Goal: Task Accomplishment & Management: Complete application form

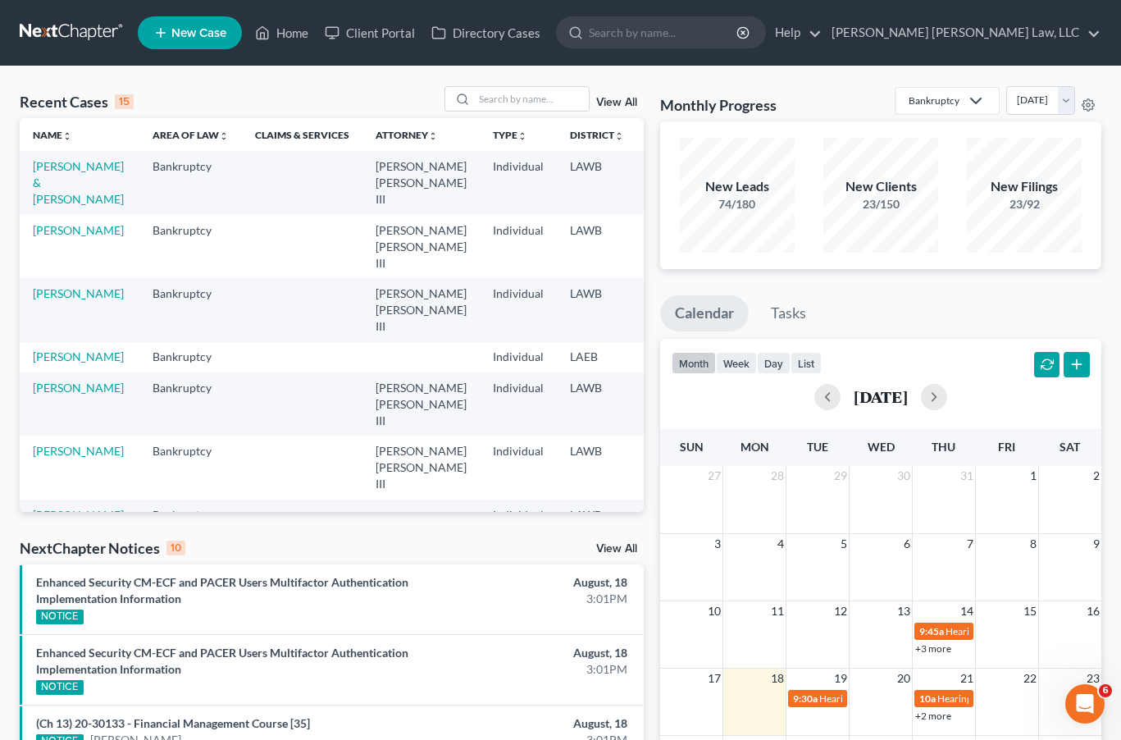
click at [166, 37] on icon at bounding box center [160, 33] width 15 height 20
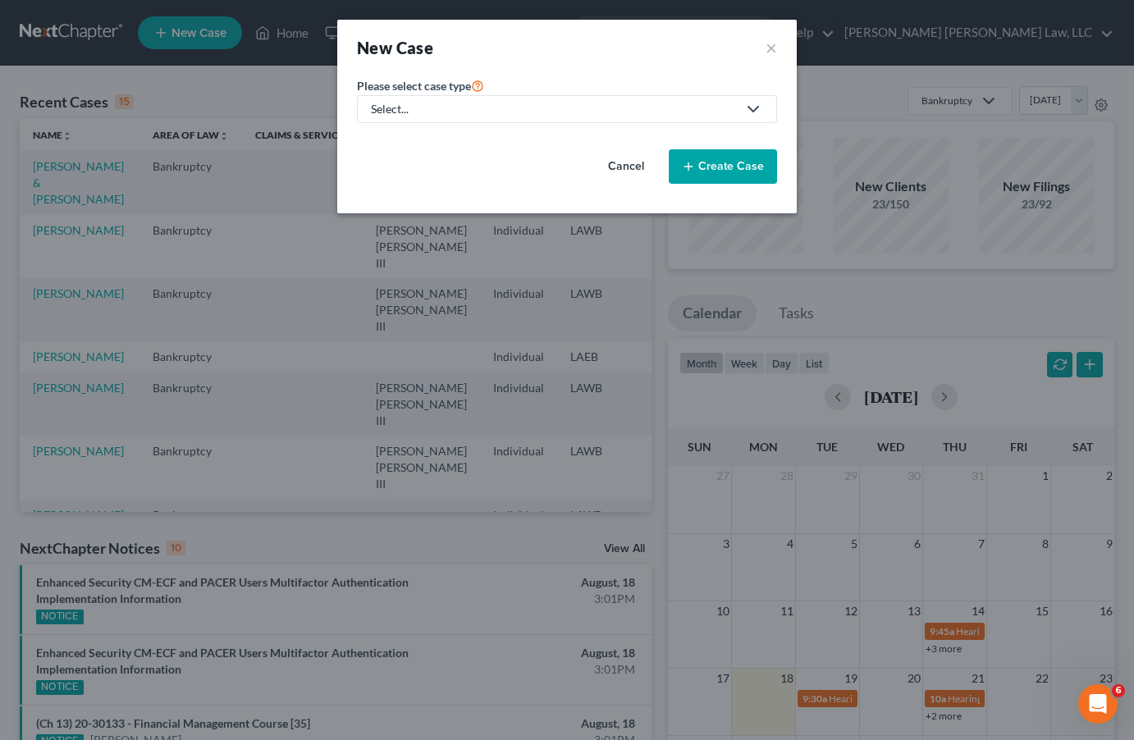
click at [464, 109] on div "Select..." at bounding box center [554, 109] width 366 height 16
click at [456, 139] on div "Bankruptcy" at bounding box center [445, 142] width 146 height 16
select select "36"
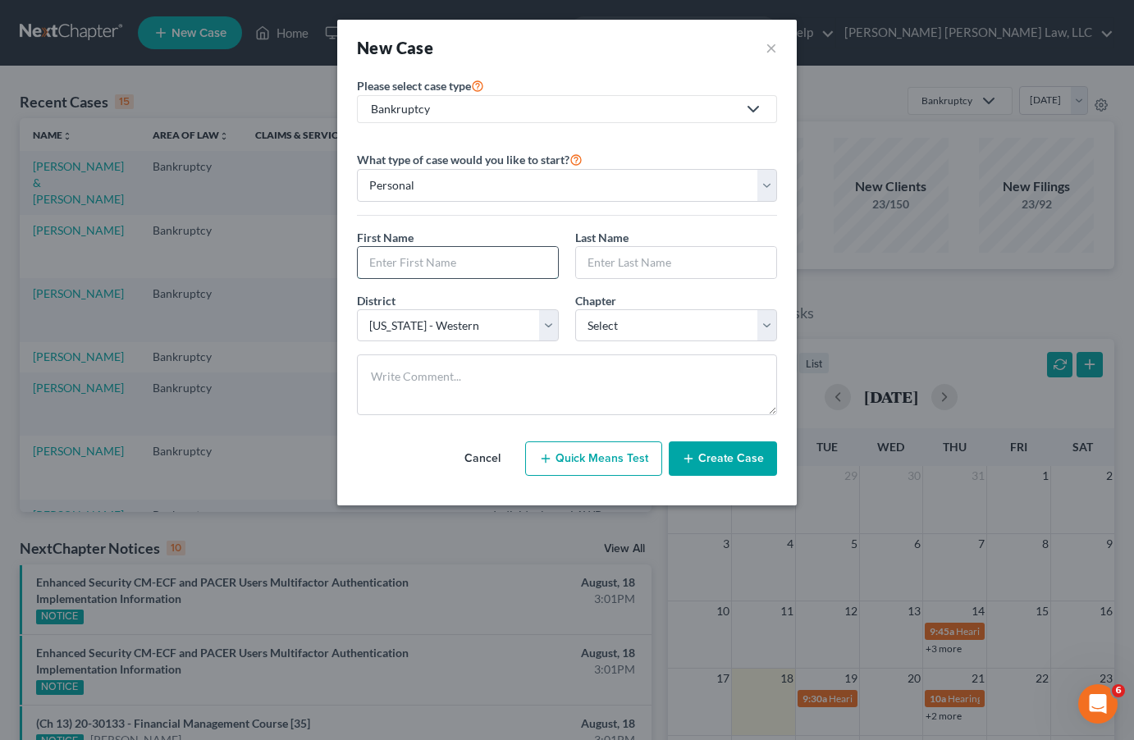
click at [477, 262] on input "text" at bounding box center [458, 262] width 200 height 31
type input "Kostilas"
type input "[PERSON_NAME]"
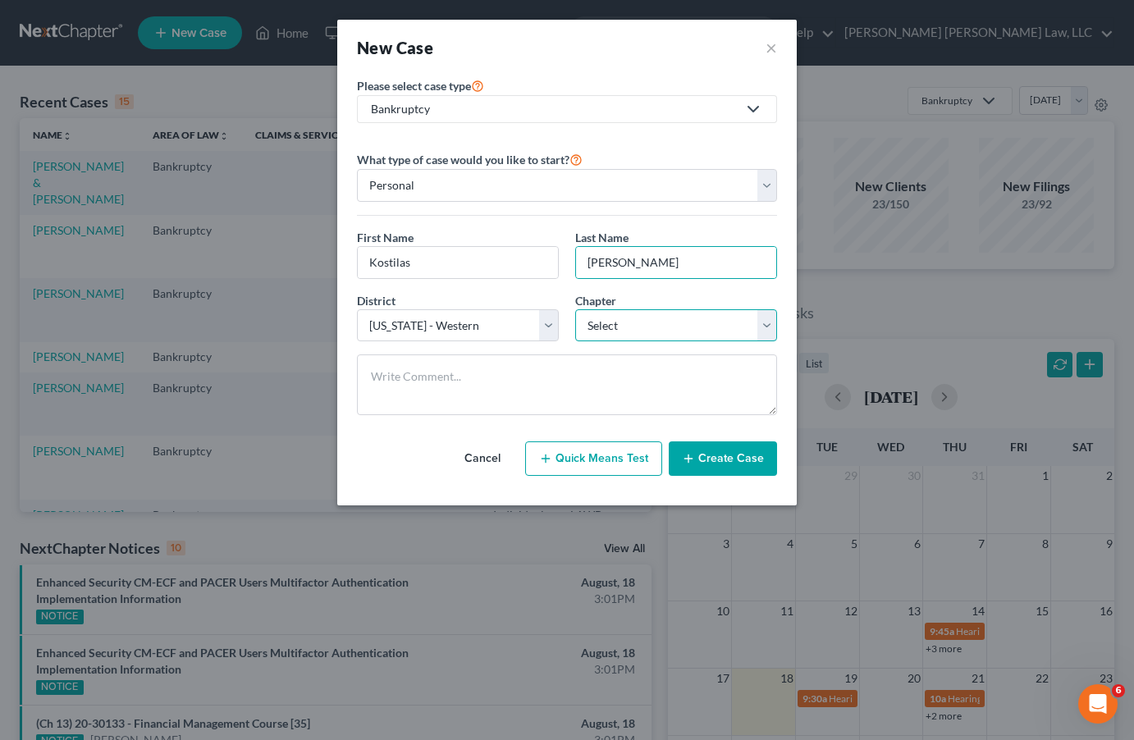
click at [584, 327] on select "Select 7 11 12 13" at bounding box center [676, 325] width 202 height 33
select select "3"
click at [575, 309] on select "Select 7 11 12 13" at bounding box center [676, 325] width 202 height 33
click at [726, 456] on button "Create Case" at bounding box center [723, 458] width 108 height 34
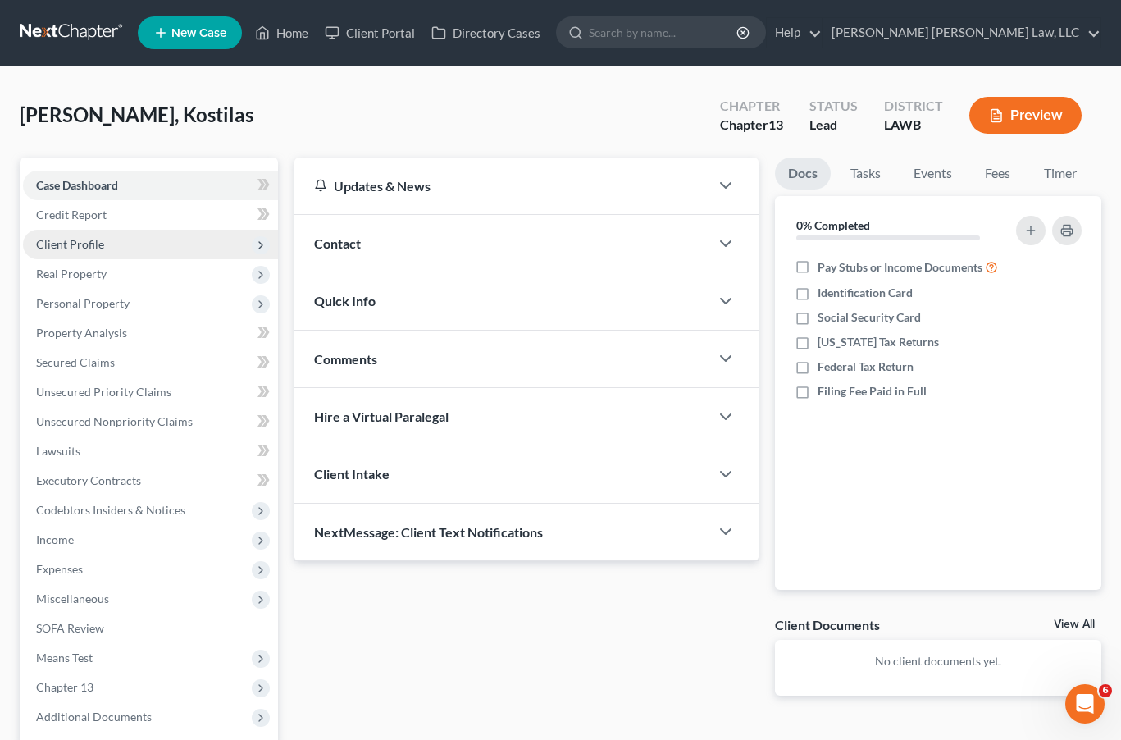
click at [135, 232] on span "Client Profile" at bounding box center [150, 245] width 255 height 30
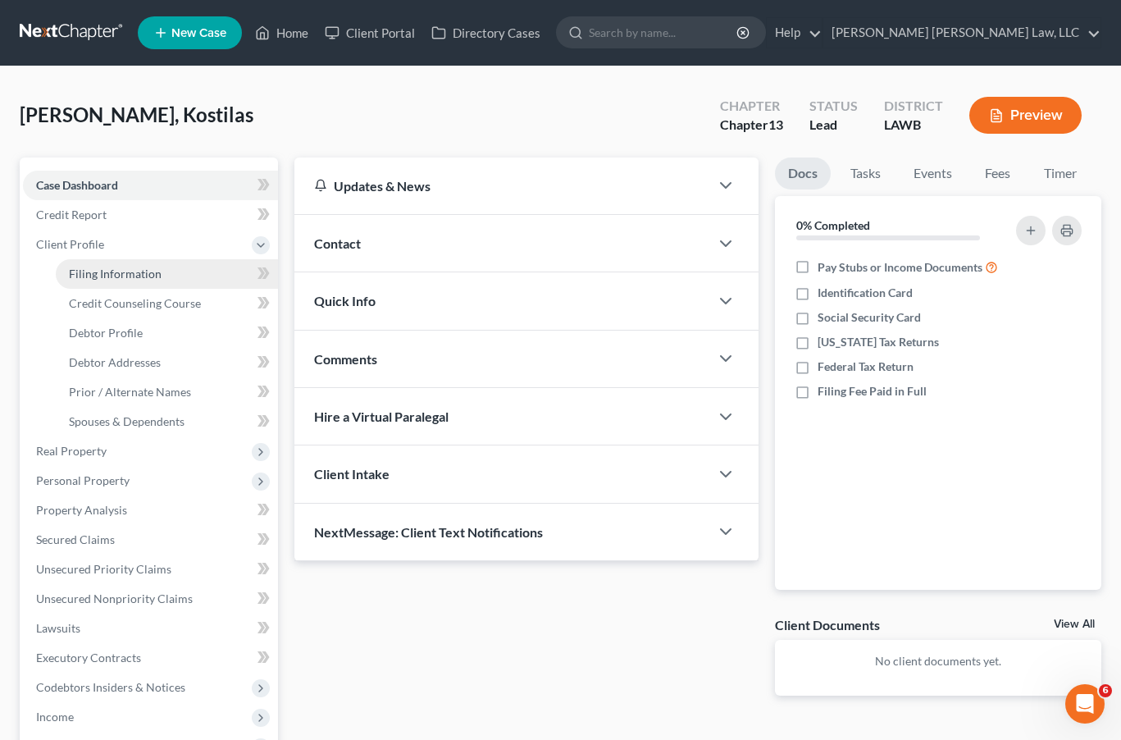
click at [136, 274] on span "Filing Information" at bounding box center [115, 274] width 93 height 14
select select "1"
select select "0"
select select "3"
select select "36"
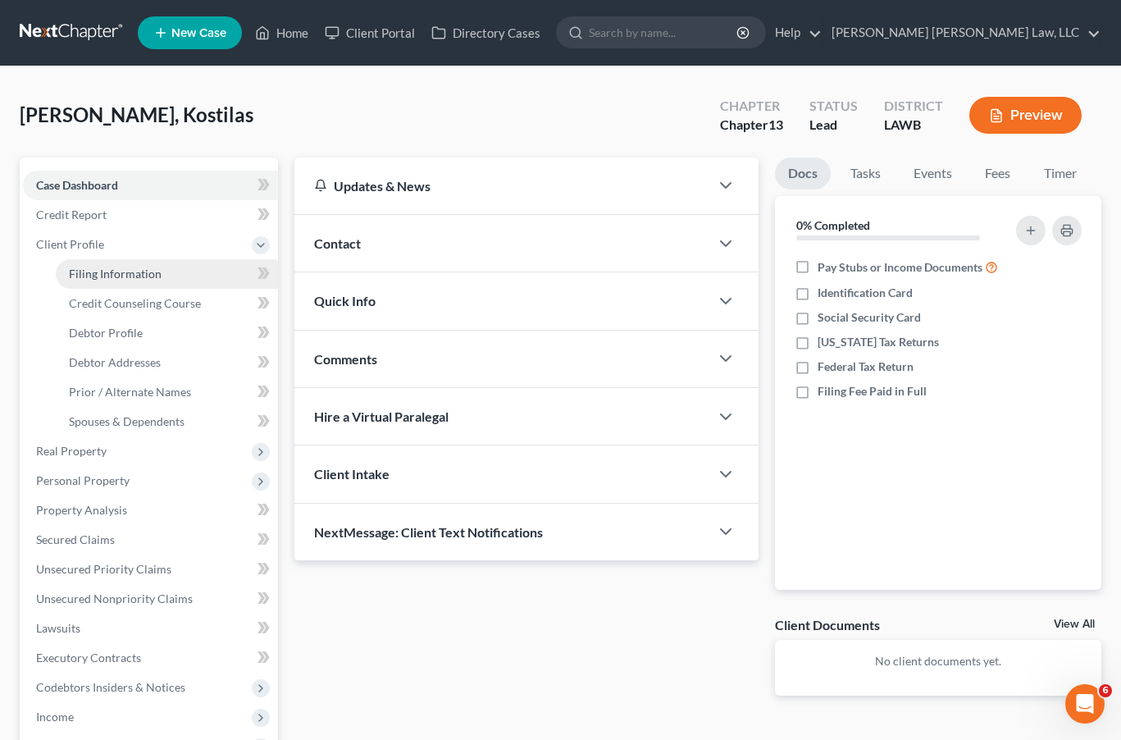
select select "19"
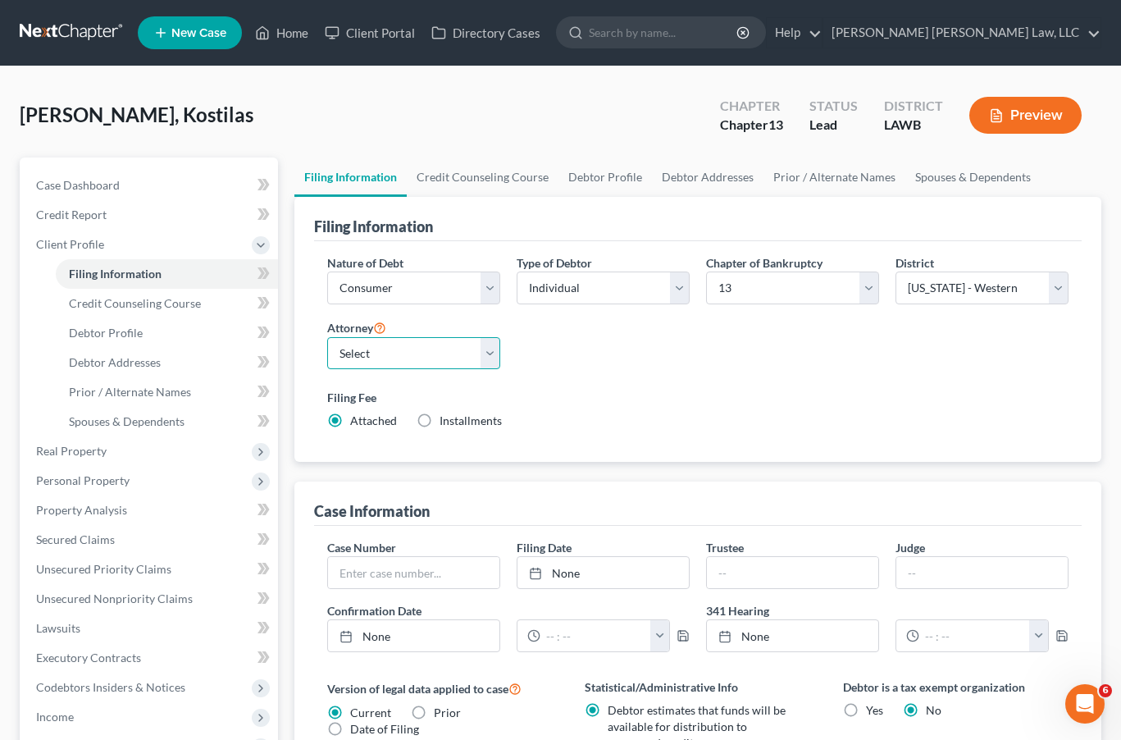
click at [378, 350] on select "Select [PERSON_NAME] [PERSON_NAME] III - LAWB [PERSON_NAME] [PERSON_NAME] III -…" at bounding box center [413, 353] width 173 height 33
select select "0"
click at [327, 337] on select "Select [PERSON_NAME] [PERSON_NAME] III - LAWB [PERSON_NAME] [PERSON_NAME] III -…" at bounding box center [413, 353] width 173 height 33
click at [467, 176] on link "Credit Counseling Course" at bounding box center [483, 177] width 152 height 39
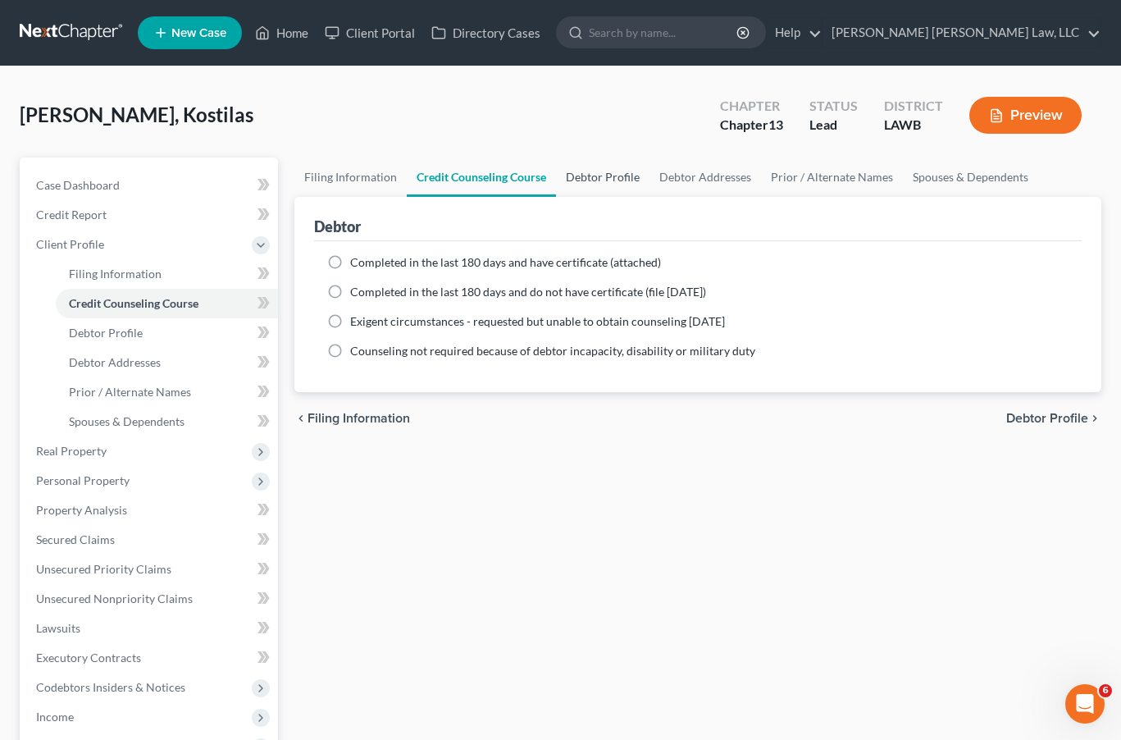
click at [640, 180] on link "Debtor Profile" at bounding box center [603, 177] width 94 height 39
select select "0"
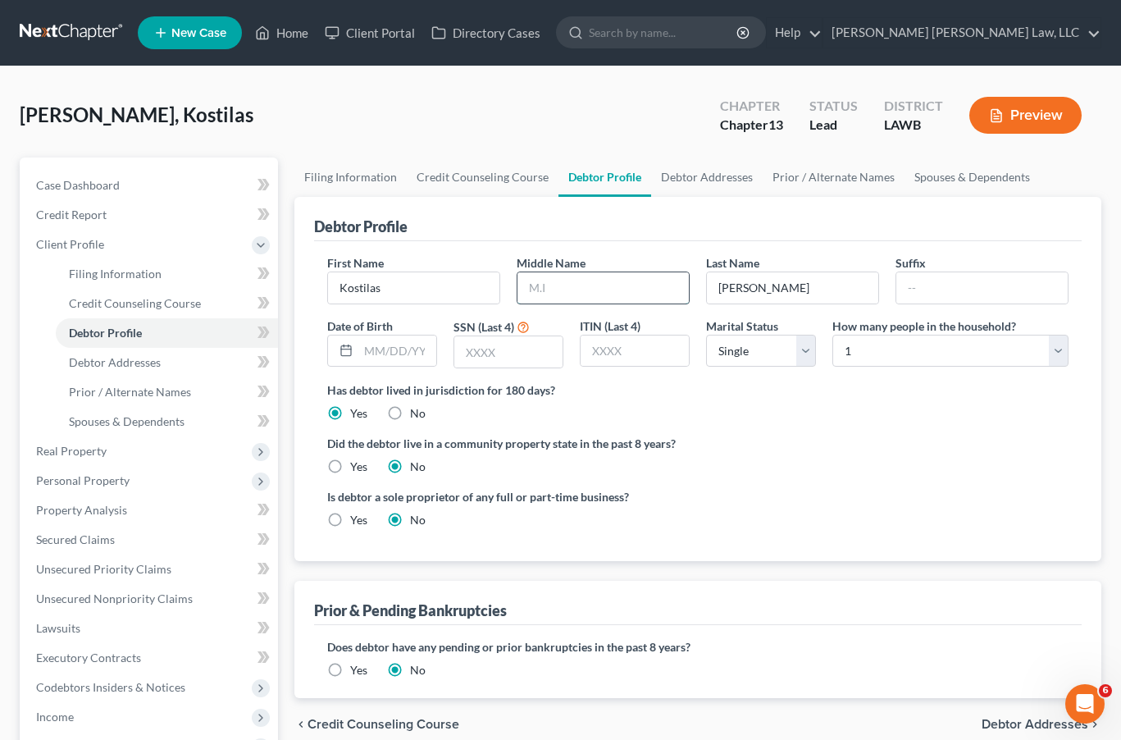
click at [595, 288] on input "text" at bounding box center [603, 287] width 171 height 31
type input "[PERSON_NAME]"
type input "[DATE]"
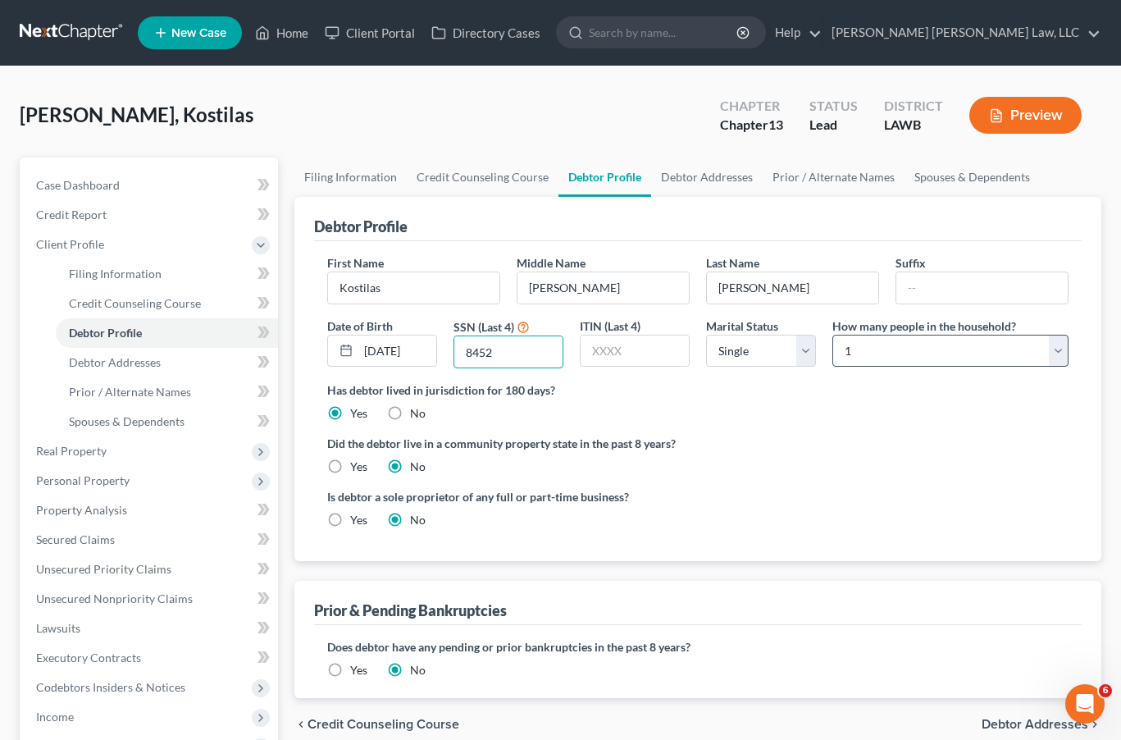
type input "8452"
click at [925, 344] on select "Select 1 2 3 4 5 6 7 8 9 10 11 12 13 14 15 16 17 18 19 20" at bounding box center [951, 351] width 236 height 33
select select "1"
click at [833, 335] on select "Select 1 2 3 4 5 6 7 8 9 10 11 12 13 14 15 16 17 18 19 20" at bounding box center [951, 351] width 236 height 33
click at [350, 468] on label "Yes" at bounding box center [358, 467] width 17 height 16
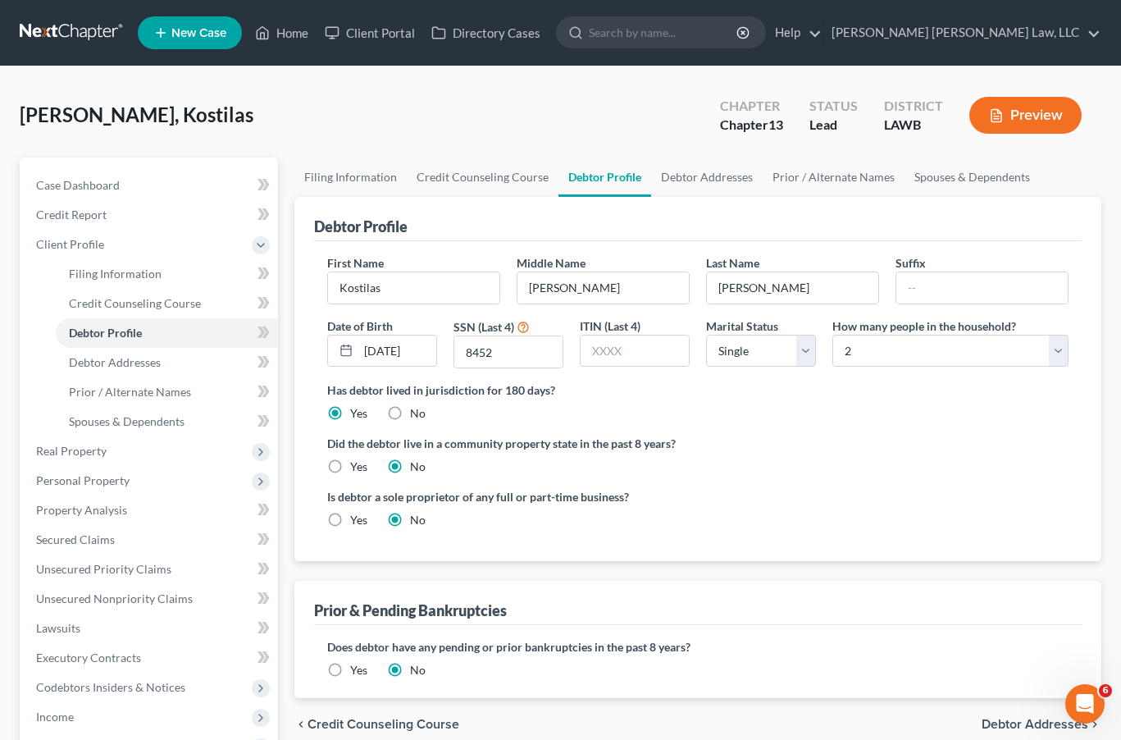
click at [357, 468] on input "Yes" at bounding box center [362, 464] width 11 height 11
radio input "true"
radio input "false"
click at [699, 171] on link "Debtor Addresses" at bounding box center [707, 177] width 112 height 39
select select "0"
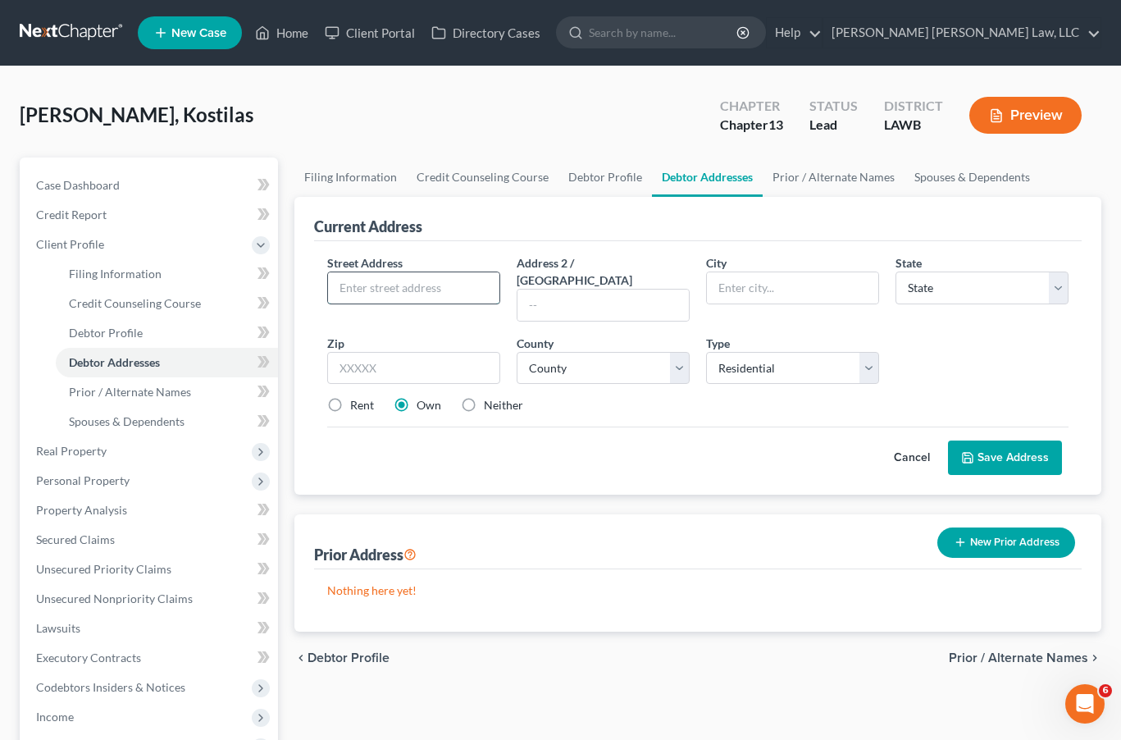
click at [391, 274] on input "text" at bounding box center [413, 287] width 171 height 31
type input "[STREET_ADDRESS]"
type input "Sterlington"
select select "19"
type input "71280"
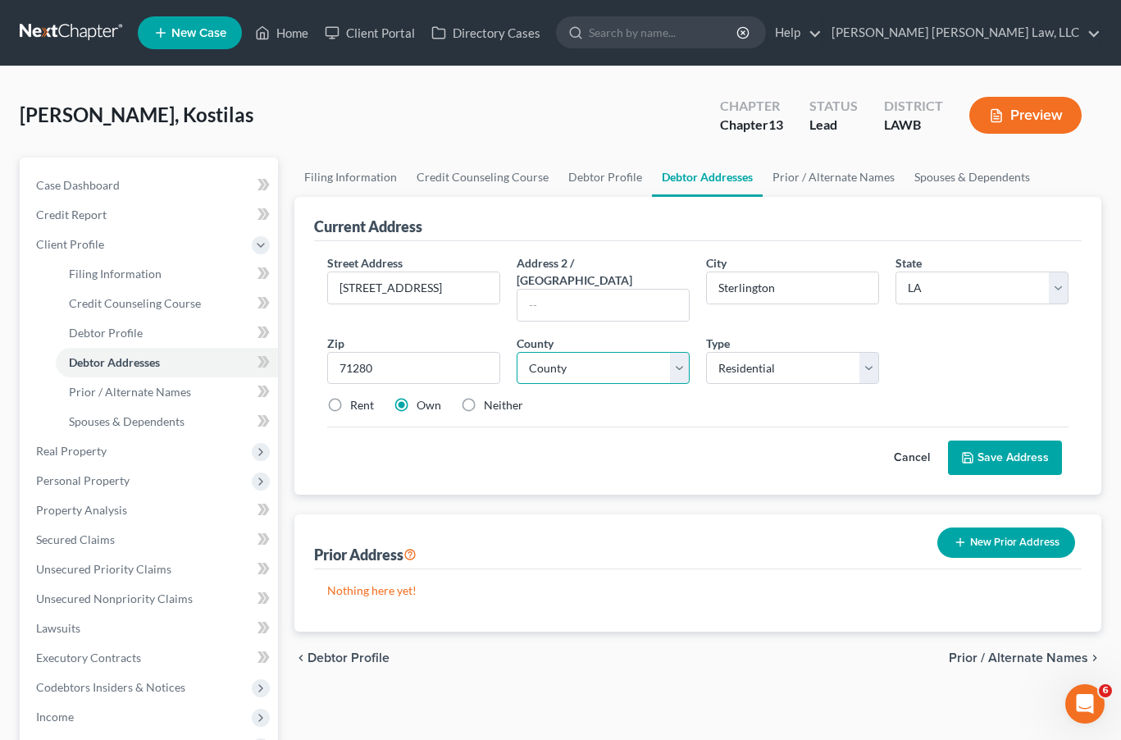
click at [620, 354] on select "County Acadia [PERSON_NAME] [DATE] Assumption Avoyelles [GEOGRAPHIC_DATA] Bienv…" at bounding box center [603, 368] width 173 height 33
select select "36"
click at [517, 352] on select "County Acadia [PERSON_NAME] [DATE] Assumption Avoyelles [GEOGRAPHIC_DATA] Bienv…" at bounding box center [603, 368] width 173 height 33
click at [350, 397] on label "Rent" at bounding box center [362, 405] width 24 height 16
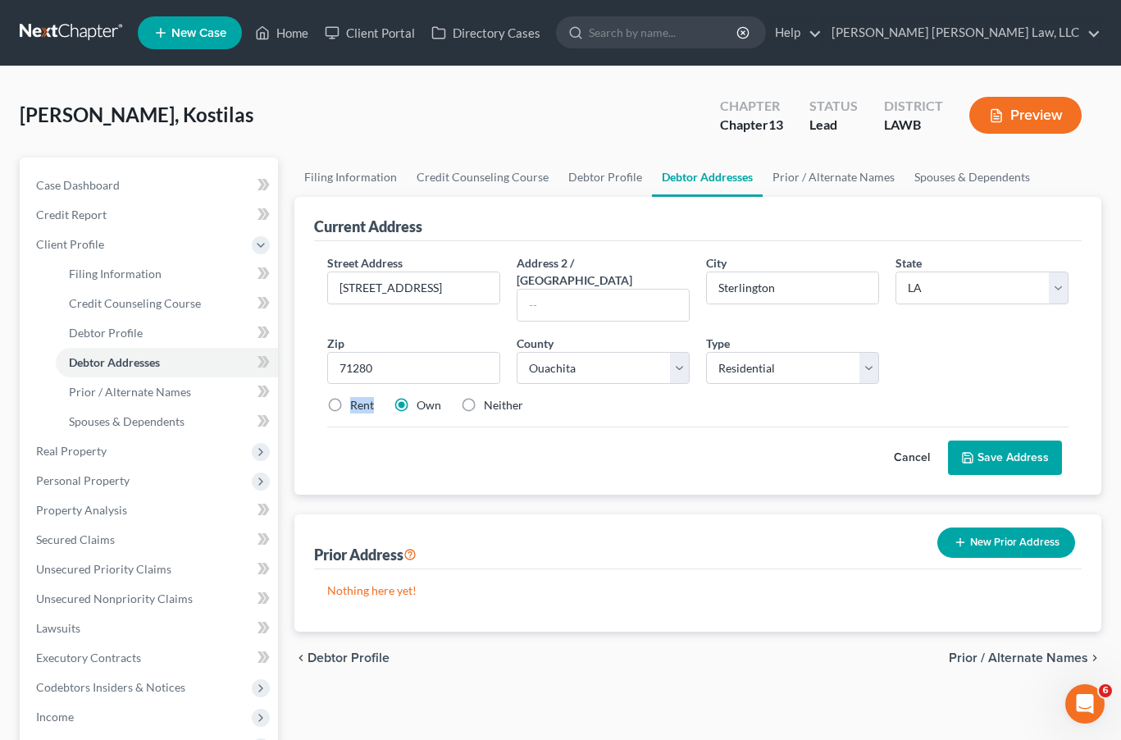
click at [357, 397] on input "Rent" at bounding box center [362, 402] width 11 height 11
radio input "true"
click at [993, 449] on button "Save Address" at bounding box center [1005, 458] width 114 height 34
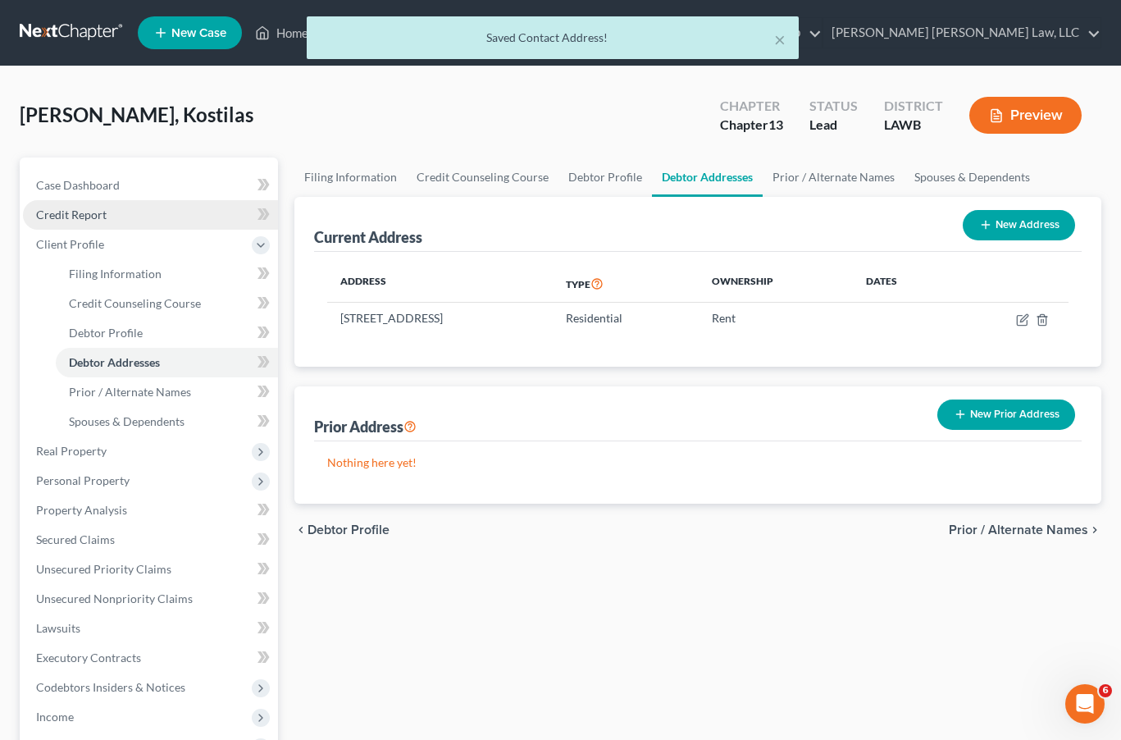
click at [121, 214] on link "Credit Report" at bounding box center [150, 215] width 255 height 30
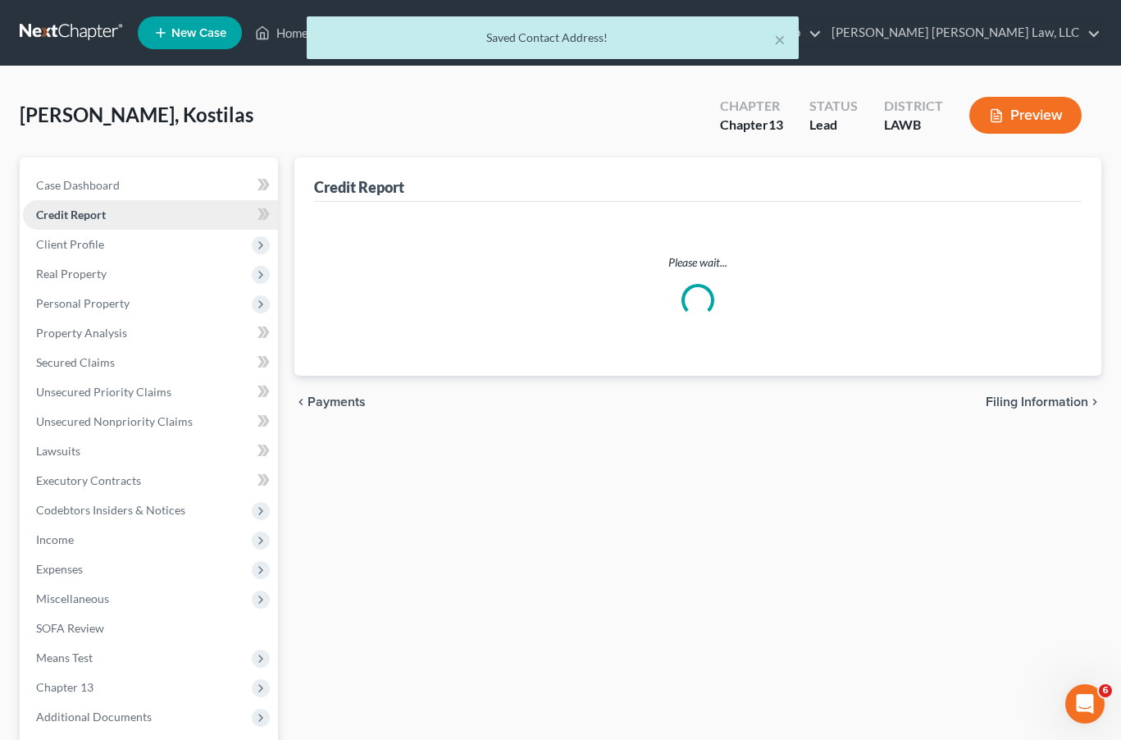
click at [108, 218] on link "Credit Report" at bounding box center [150, 215] width 255 height 30
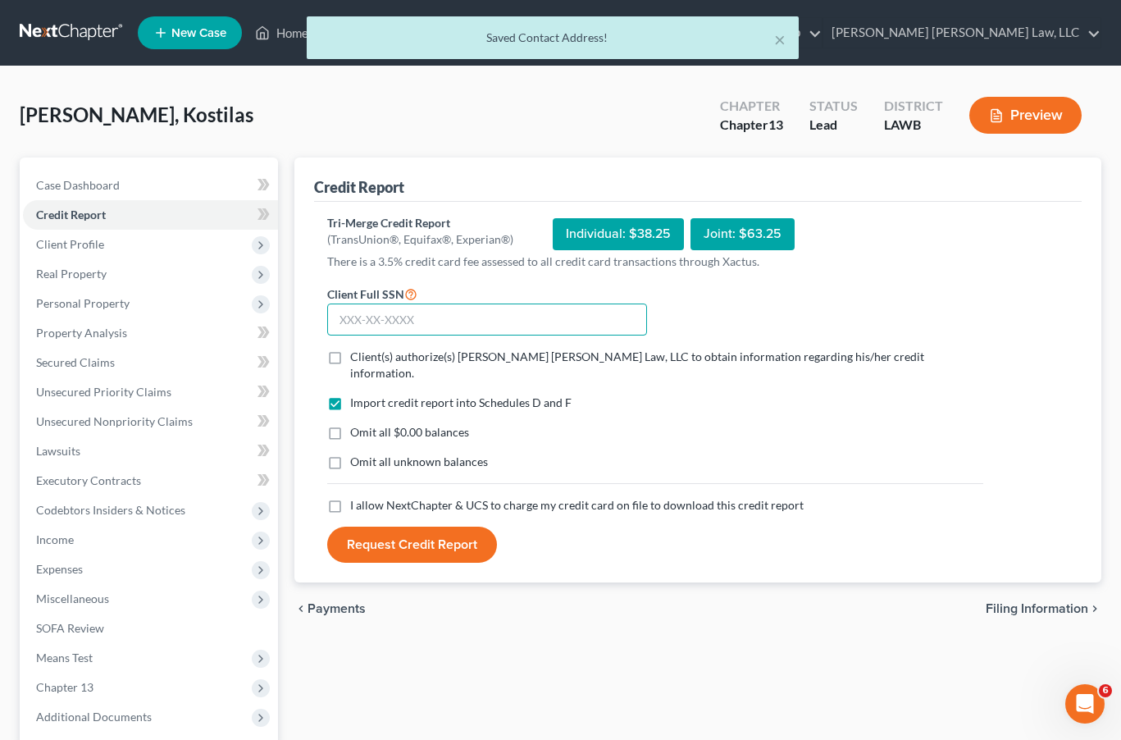
click at [457, 327] on input "text" at bounding box center [487, 320] width 320 height 33
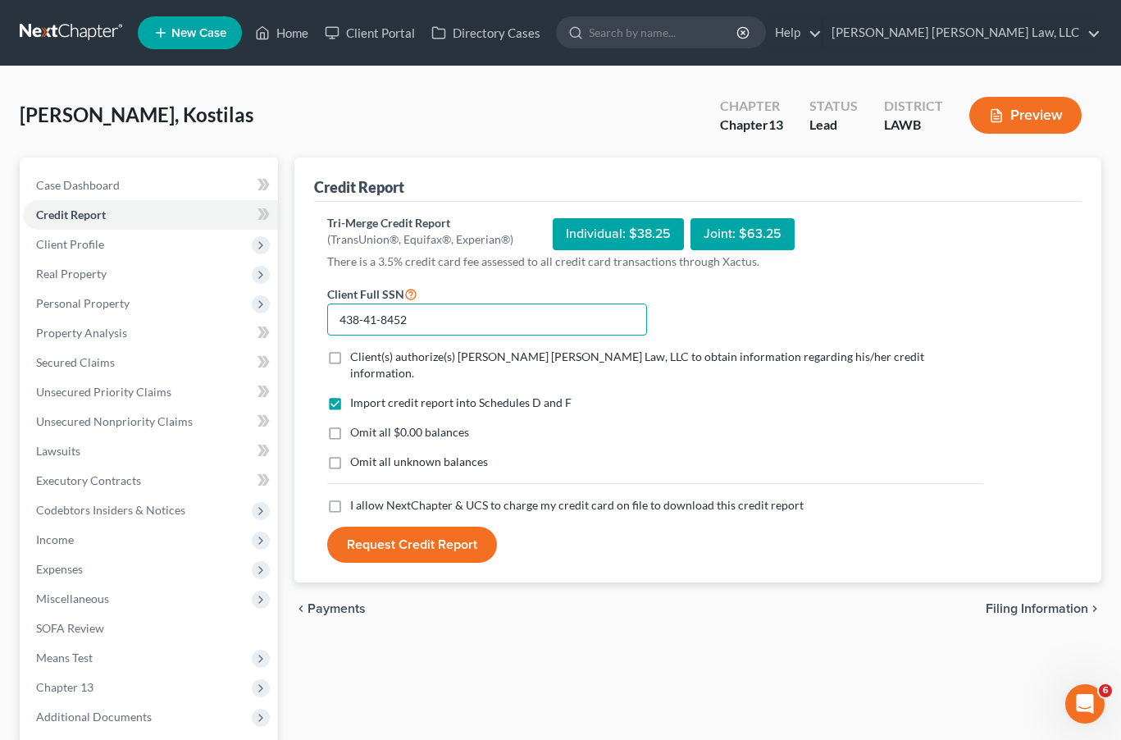
type input "438-41-8452"
click at [320, 420] on div "Tri-Merge Credit Report (TransUnion®, Equifax®, Experian®) Individual: $38.25 J…" at bounding box center [698, 392] width 768 height 381
click at [350, 424] on label "Omit all $0.00 balances" at bounding box center [409, 432] width 119 height 16
click at [357, 424] on input "Omit all $0.00 balances" at bounding box center [362, 429] width 11 height 11
checkbox input "true"
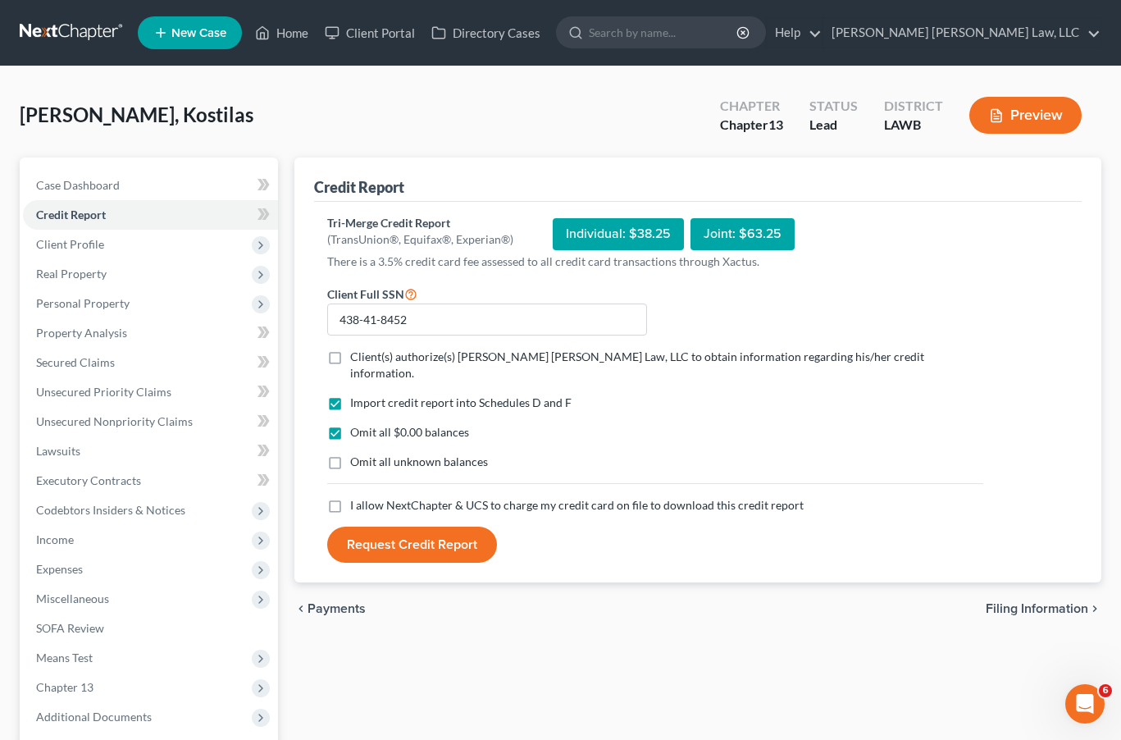
click at [350, 359] on label "Client(s) authorize(s) [PERSON_NAME] [PERSON_NAME] Law, LLC to obtain informati…" at bounding box center [666, 365] width 633 height 33
click at [357, 359] on input "Client(s) authorize(s) [PERSON_NAME] [PERSON_NAME] Law, LLC to obtain informati…" at bounding box center [362, 354] width 11 height 11
checkbox input "true"
drag, startPoint x: 331, startPoint y: 446, endPoint x: 348, endPoint y: 459, distance: 21.7
click at [350, 454] on label "Omit all unknown balances" at bounding box center [419, 462] width 138 height 16
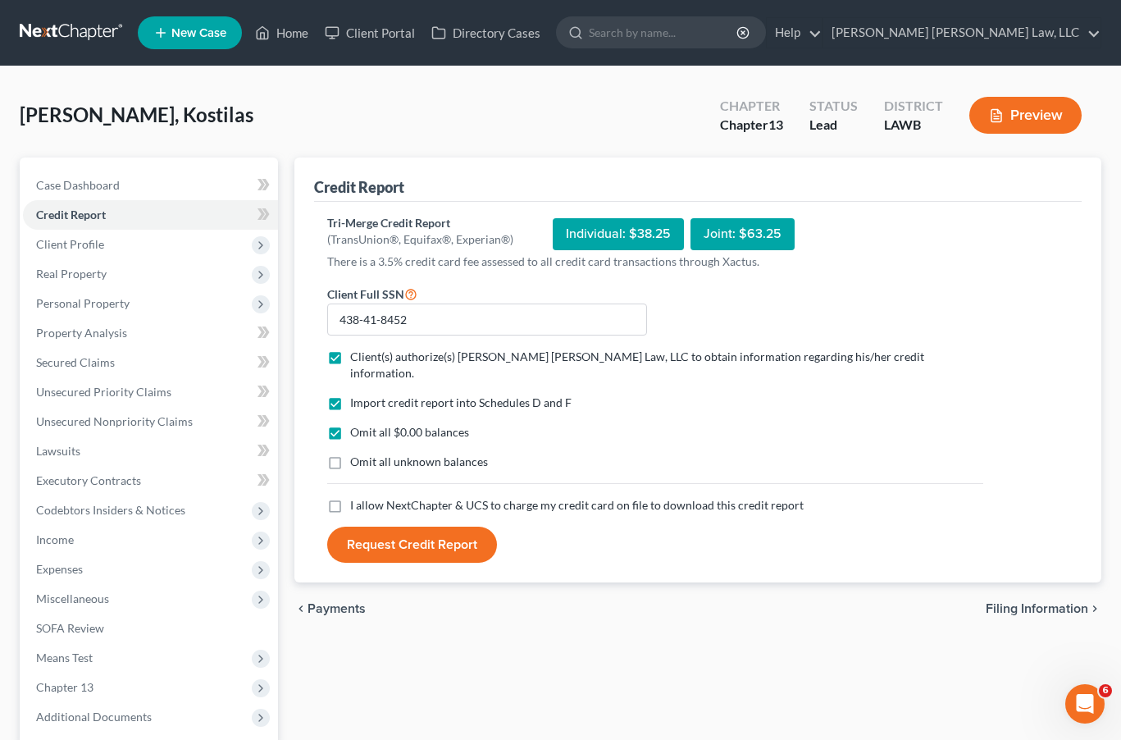
click at [357, 454] on input "Omit all unknown balances" at bounding box center [362, 459] width 11 height 11
checkbox input "true"
click at [350, 497] on label "I allow NextChapter & UCS to charge my credit card on file to download this cre…" at bounding box center [577, 505] width 454 height 16
click at [357, 497] on input "I allow NextChapter & UCS to charge my credit card on file to download this cre…" at bounding box center [362, 502] width 11 height 11
checkbox input "true"
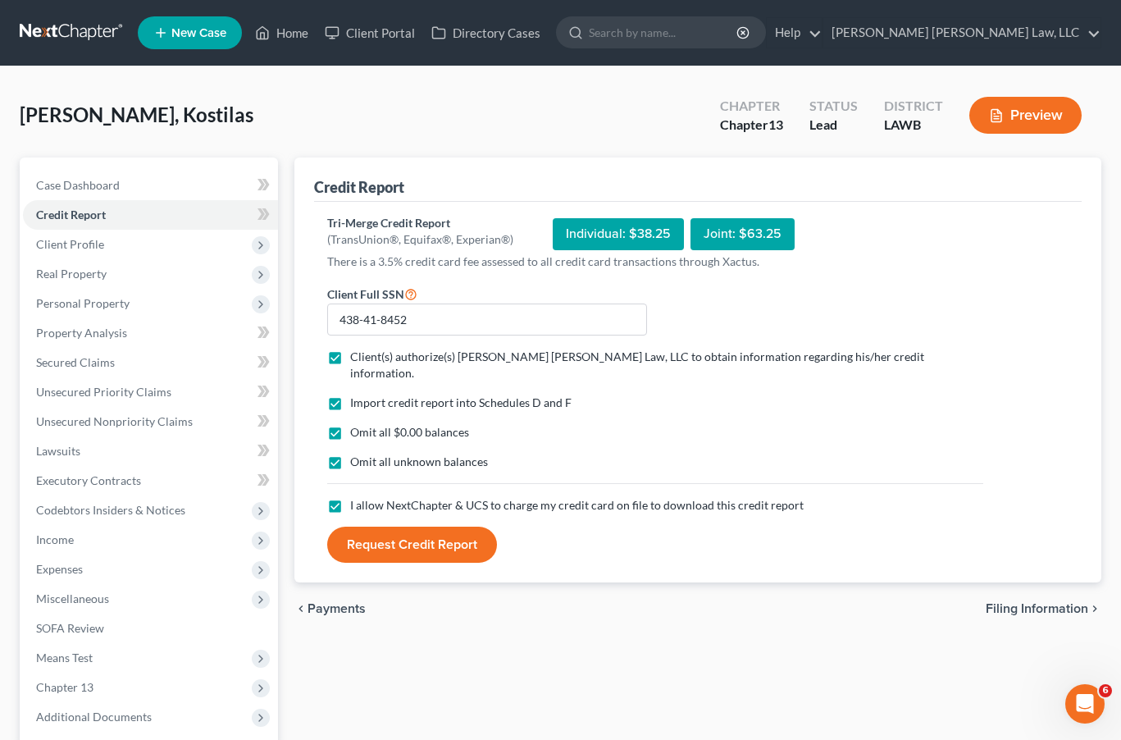
click at [377, 527] on button "Request Credit Report" at bounding box center [412, 545] width 170 height 36
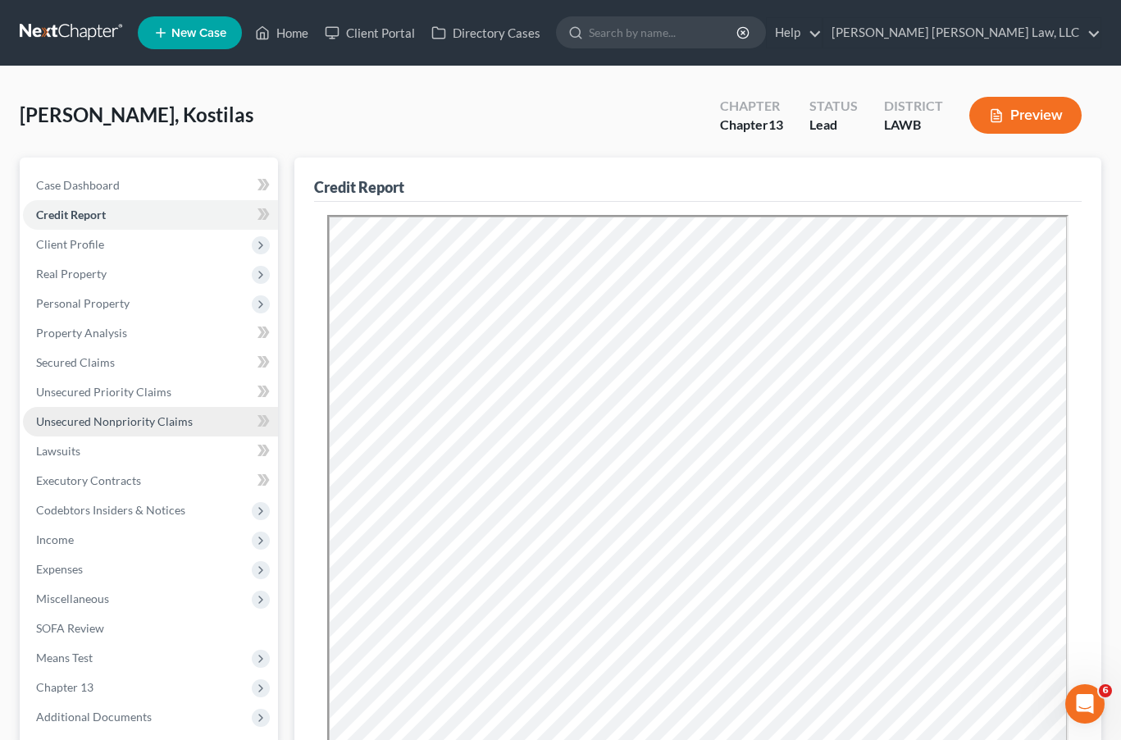
click at [111, 425] on span "Unsecured Nonpriority Claims" at bounding box center [114, 421] width 157 height 14
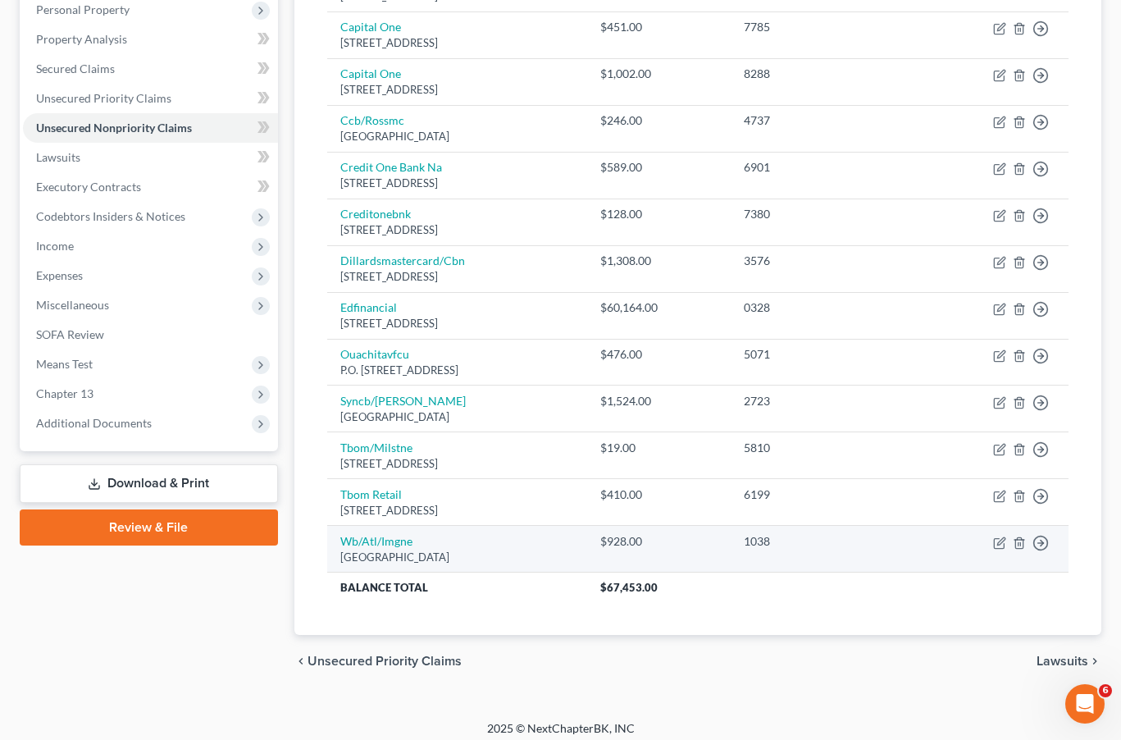
scroll to position [304, 0]
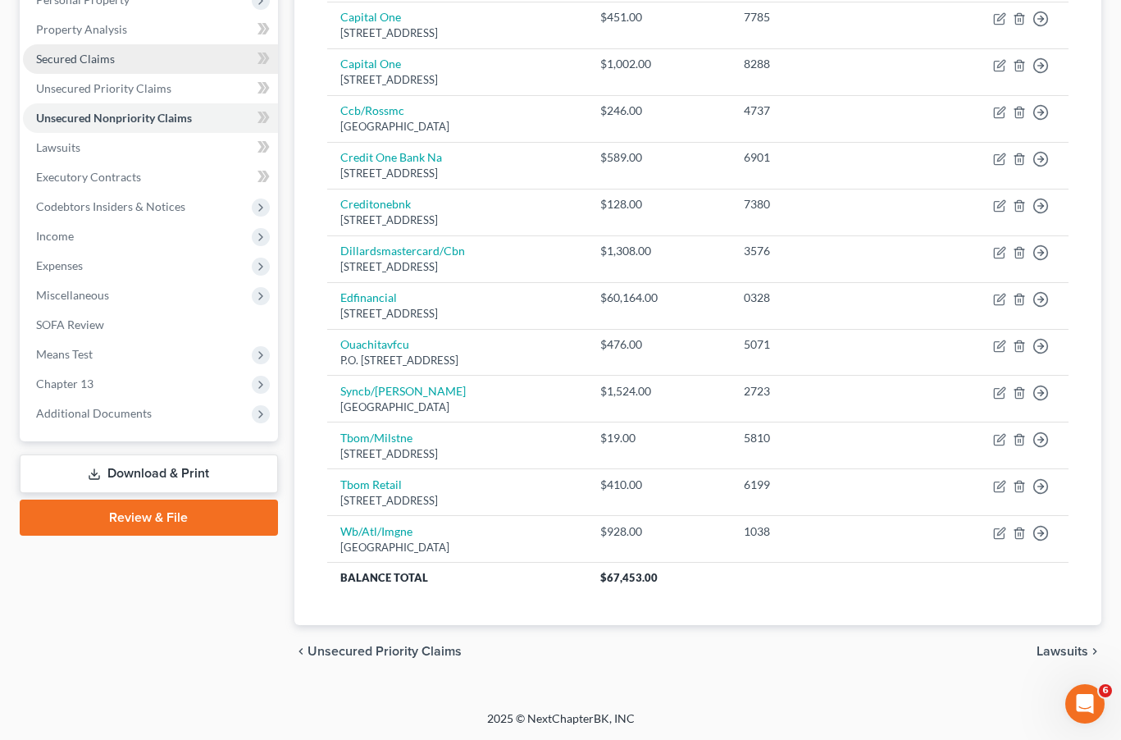
click at [93, 48] on link "Secured Claims" at bounding box center [150, 59] width 255 height 30
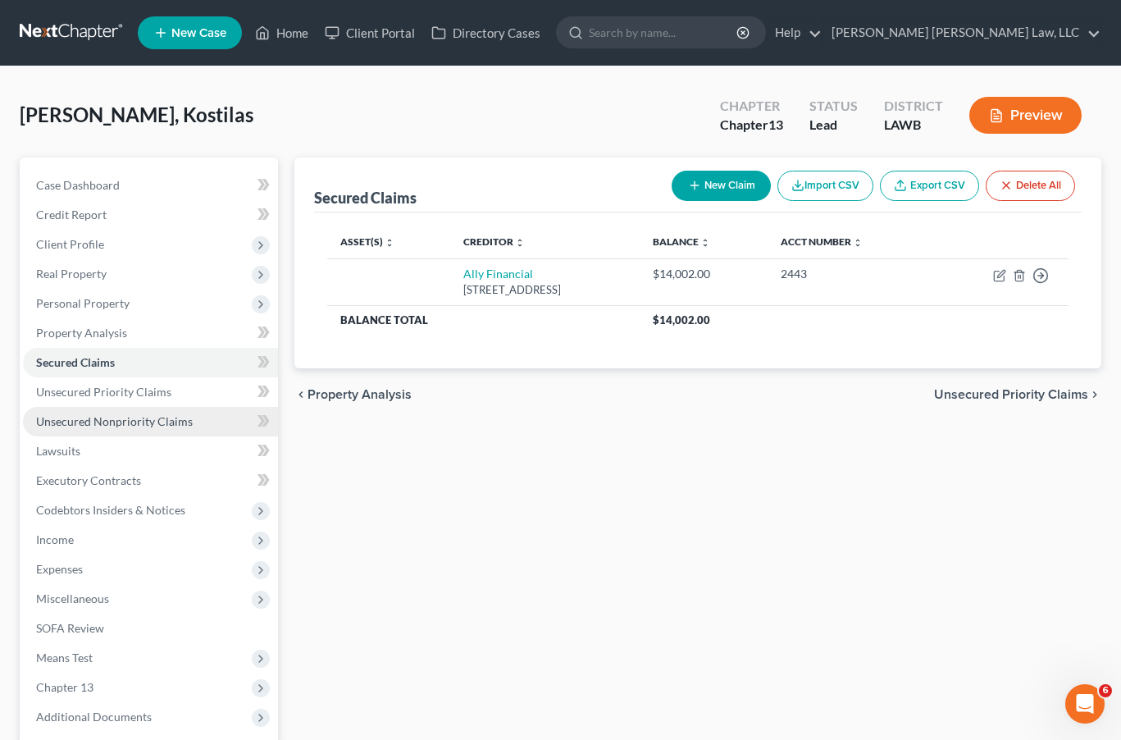
click at [124, 421] on span "Unsecured Nonpriority Claims" at bounding box center [114, 421] width 157 height 14
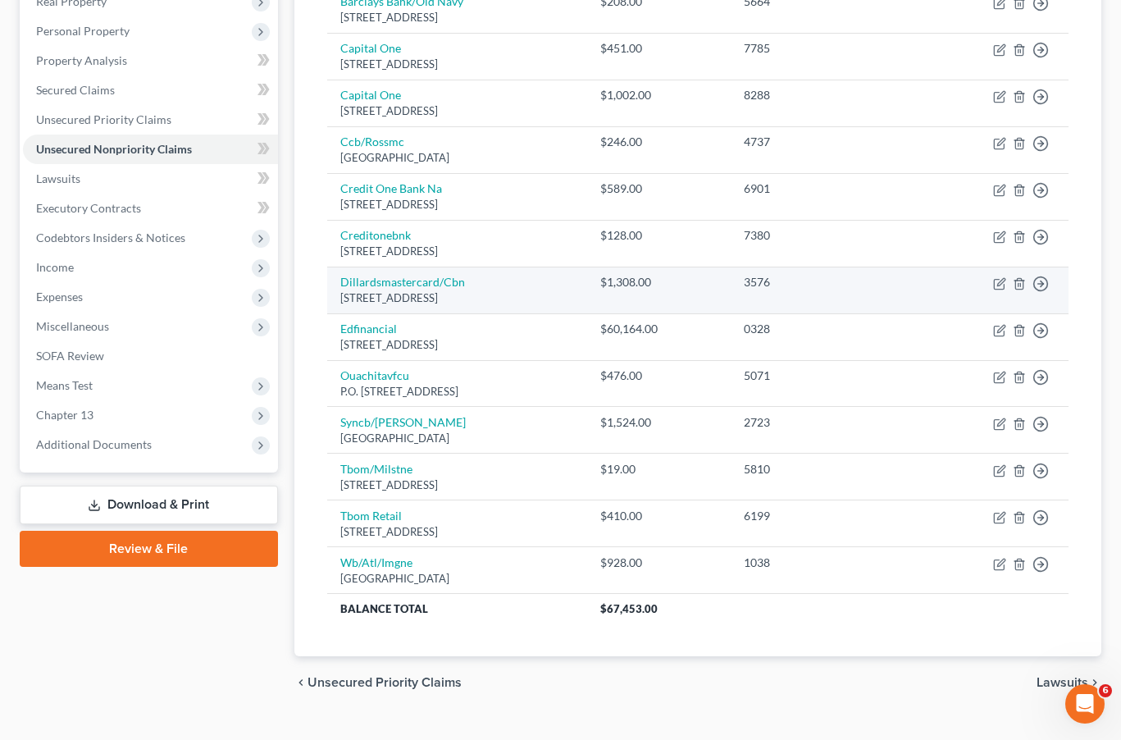
scroll to position [258, 0]
